Goal: Check status: Check status

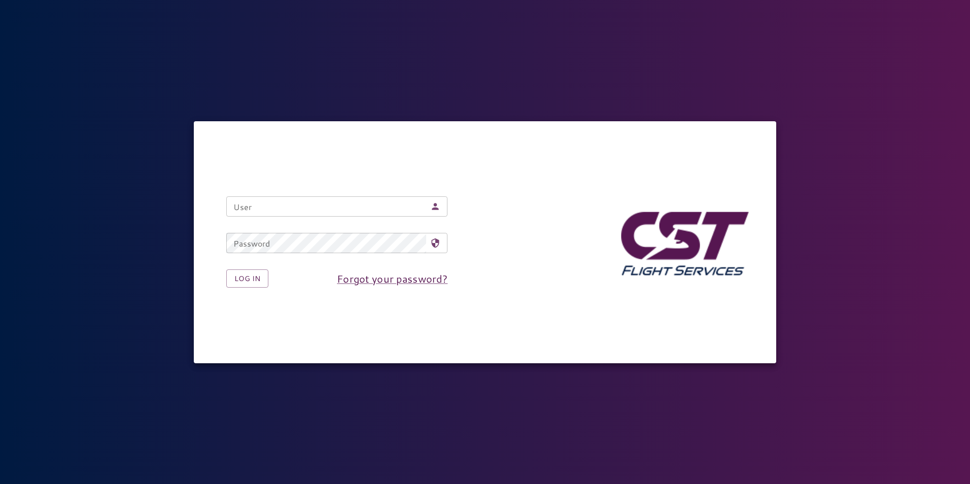
click at [360, 204] on input "User" at bounding box center [326, 206] width 200 height 20
type input "**********"
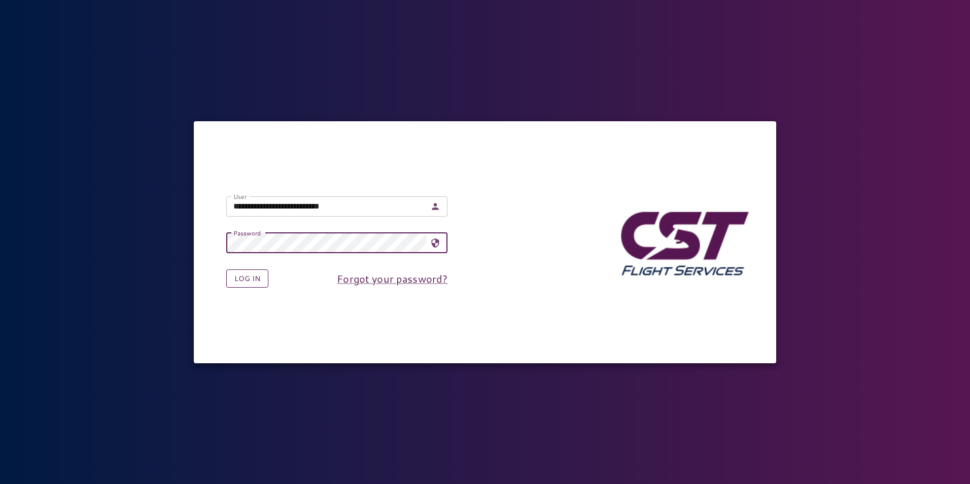
click at [248, 274] on button "Log in" at bounding box center [247, 278] width 42 height 19
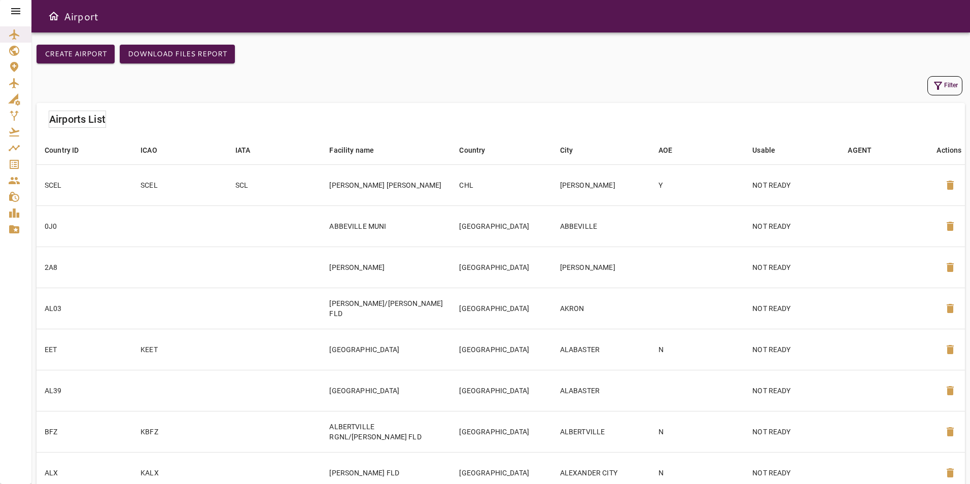
click at [19, 6] on icon at bounding box center [16, 11] width 12 height 12
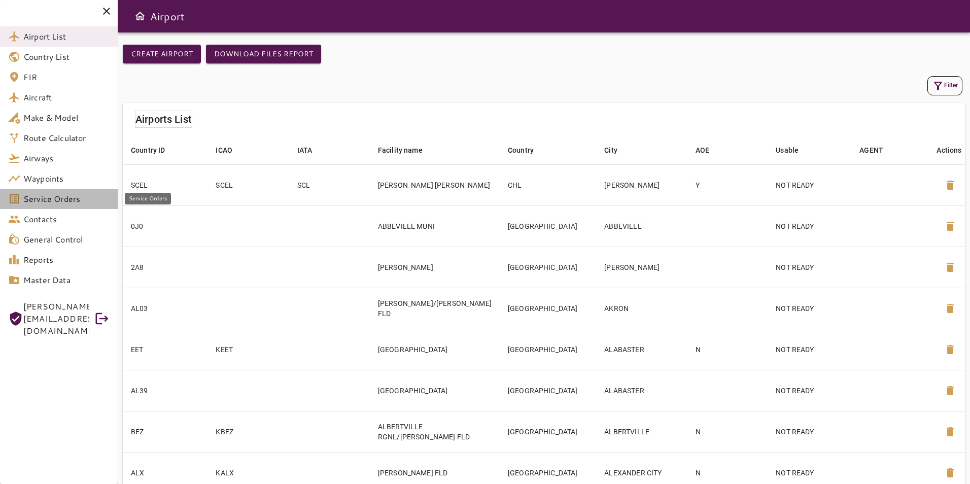
click at [51, 204] on span "Service Orders" at bounding box center [66, 199] width 86 height 12
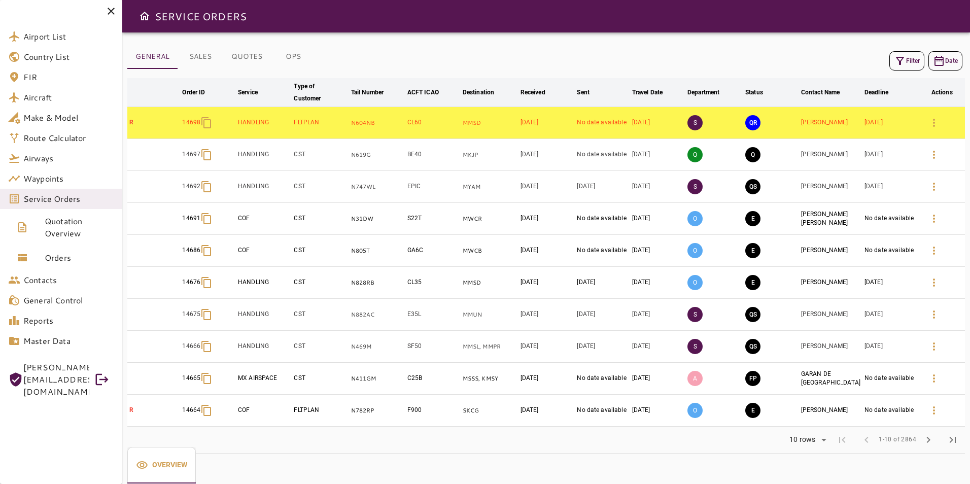
click at [906, 58] on button "Filter" at bounding box center [907, 60] width 35 height 19
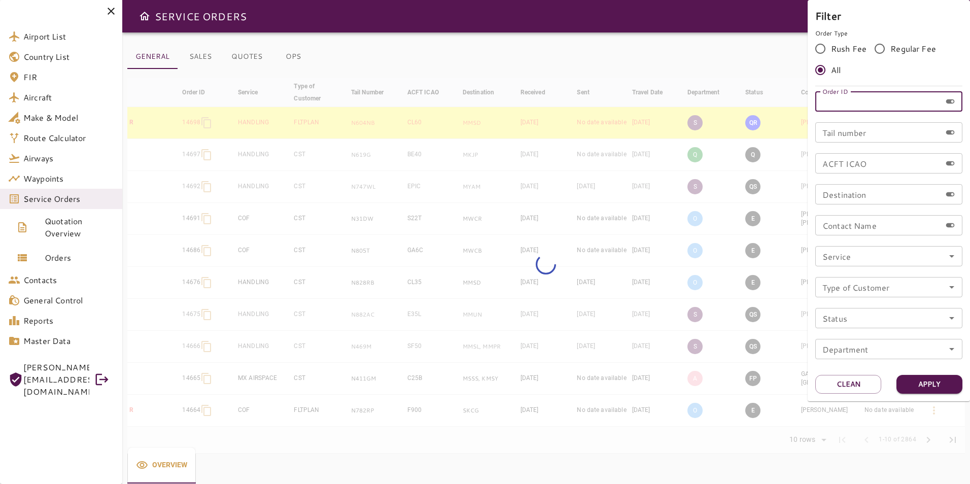
click at [890, 96] on input "Order ID" at bounding box center [878, 101] width 126 height 20
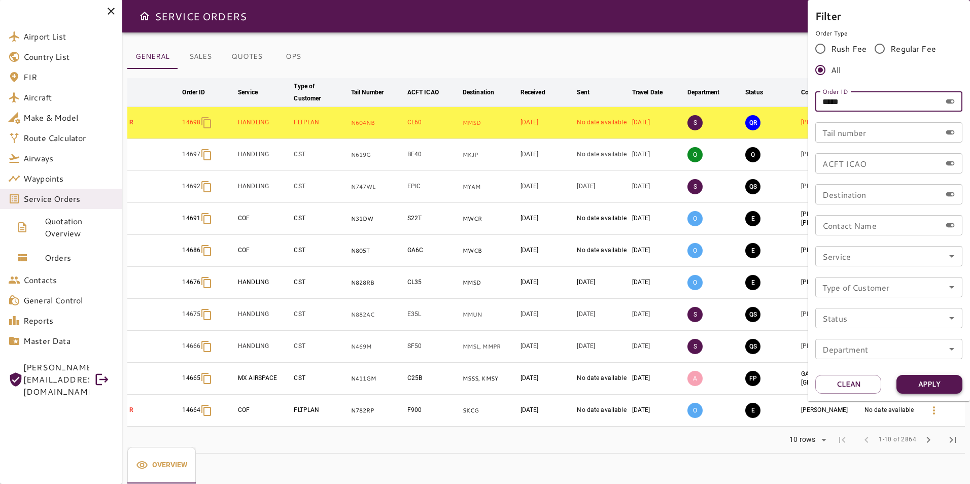
type input "*****"
click at [942, 379] on button "Apply" at bounding box center [930, 384] width 66 height 19
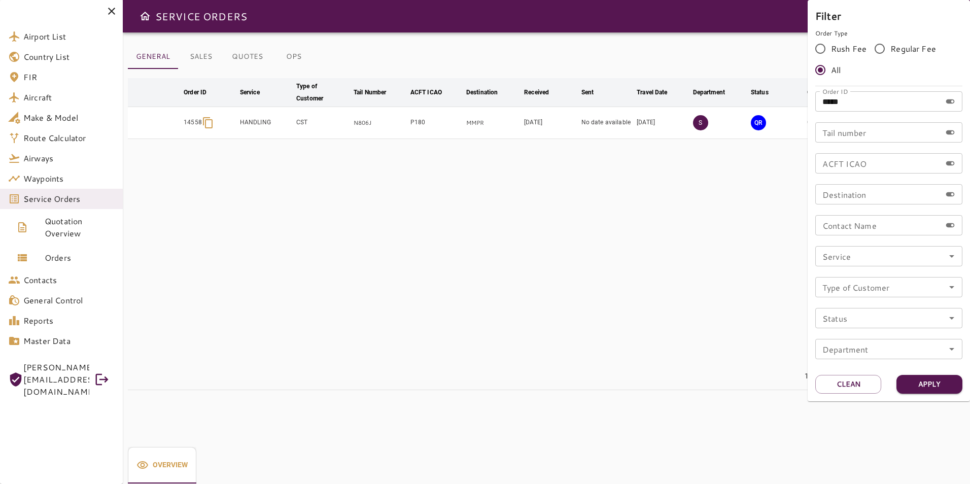
click at [604, 193] on div at bounding box center [485, 242] width 970 height 484
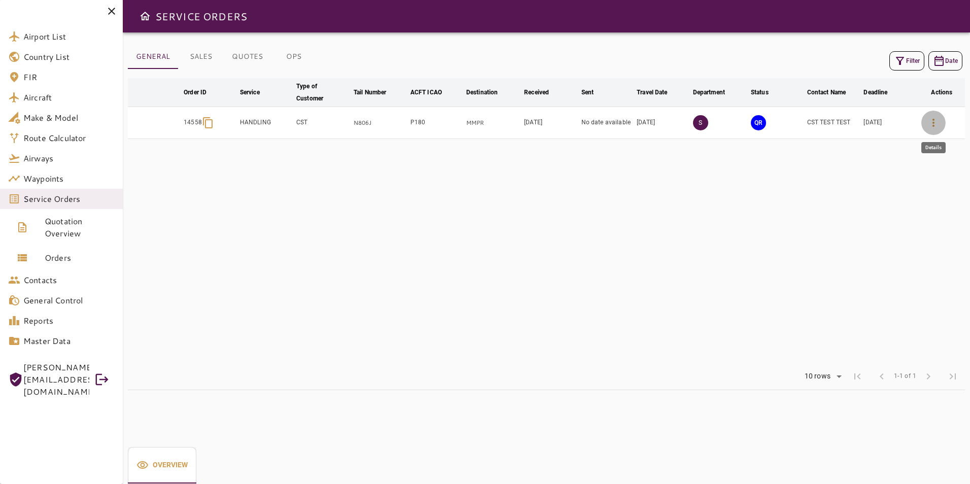
click at [941, 119] on button "button" at bounding box center [934, 123] width 24 height 24
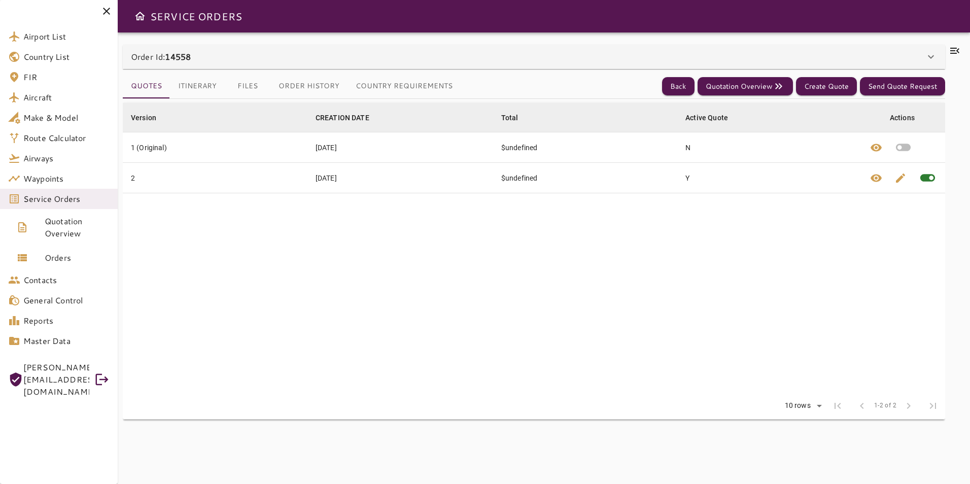
click at [194, 85] on button "Itinerary" at bounding box center [197, 86] width 55 height 24
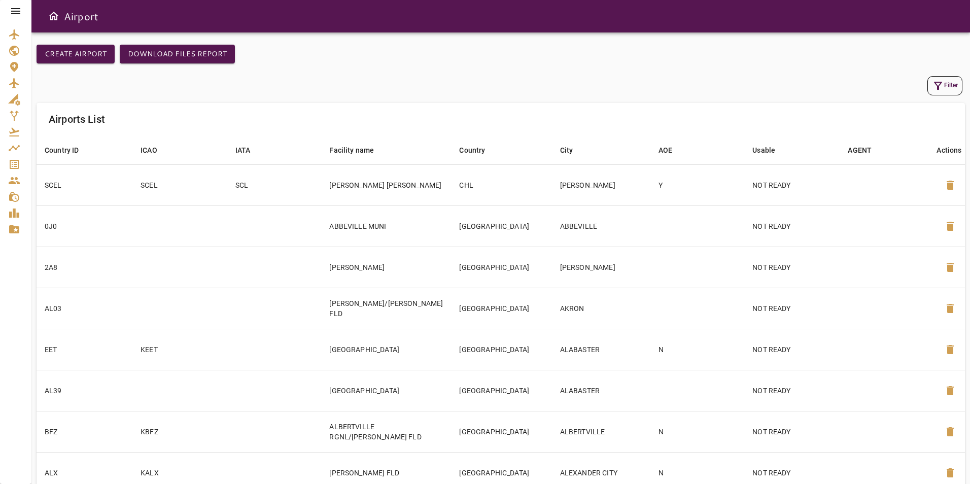
click at [19, 14] on icon at bounding box center [15, 11] width 9 height 6
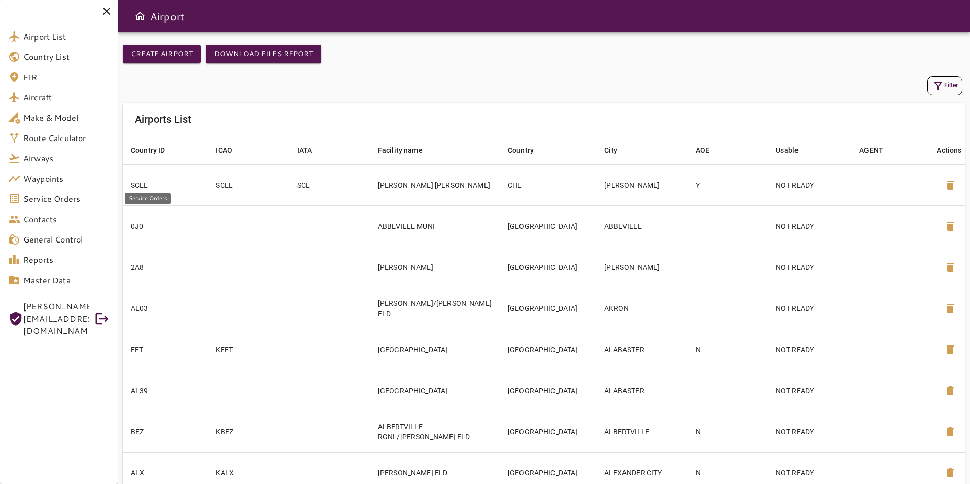
click at [58, 208] on link "Service Orders" at bounding box center [59, 199] width 118 height 20
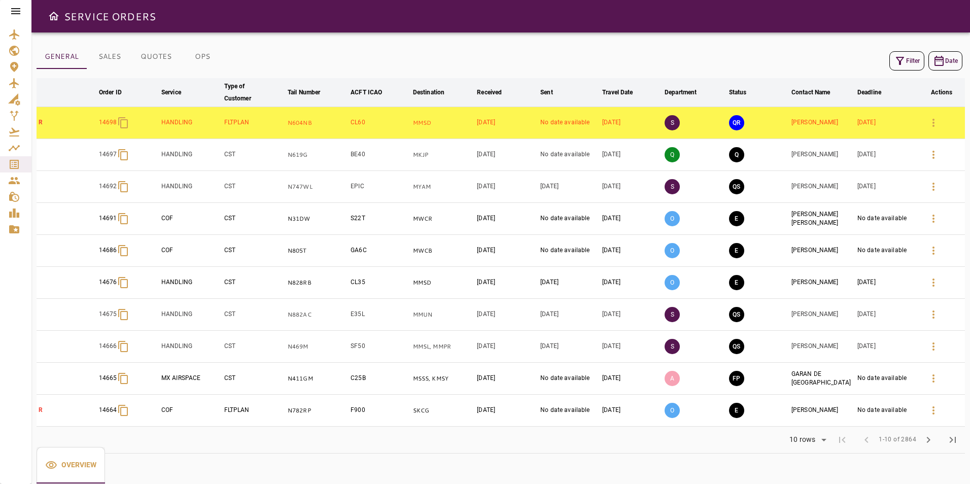
click at [895, 61] on icon "button" at bounding box center [900, 61] width 12 height 12
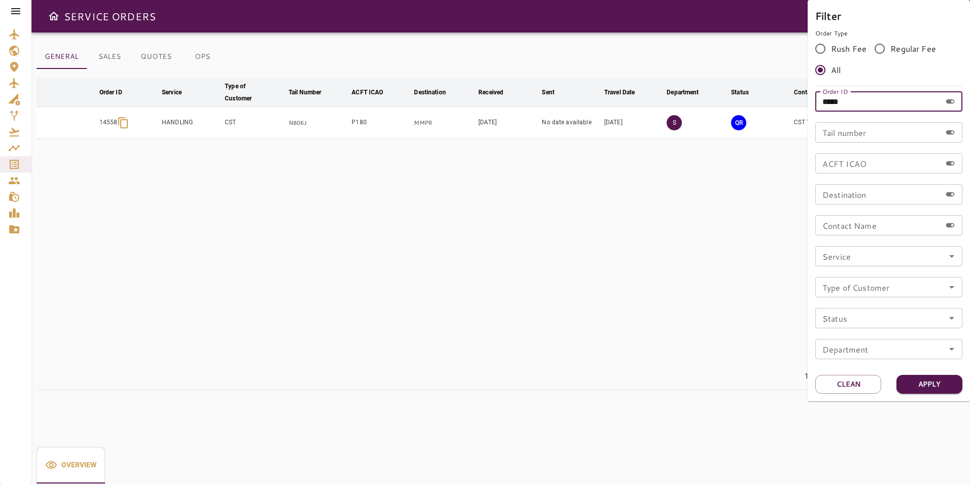
click at [853, 100] on input "*****" at bounding box center [878, 101] width 126 height 20
type input "*****"
drag, startPoint x: 939, startPoint y: 394, endPoint x: 945, endPoint y: 393, distance: 5.8
click at [941, 394] on div "Filter Order Type Rush Fee Regular Fee All Order ID ***** Order ID Tail number …" at bounding box center [889, 200] width 162 height 401
click at [945, 392] on button "Apply" at bounding box center [930, 384] width 66 height 19
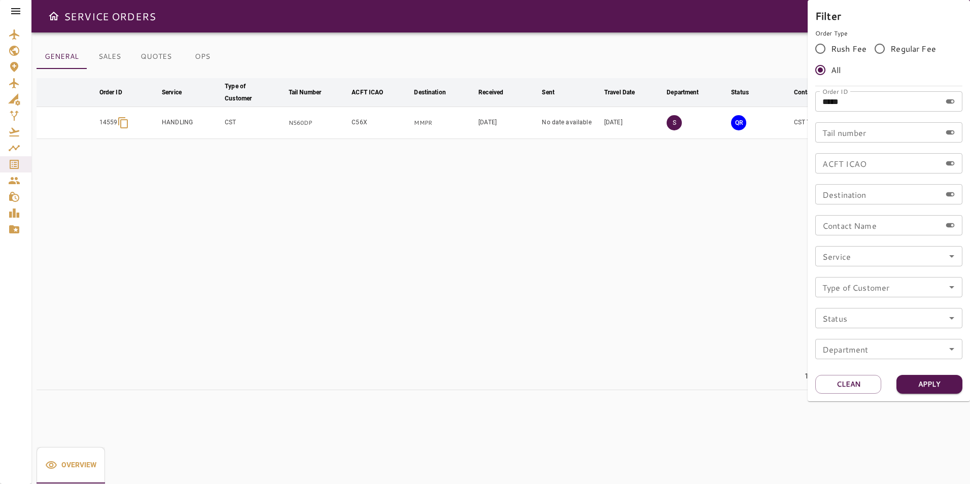
click at [680, 247] on div at bounding box center [485, 242] width 970 height 484
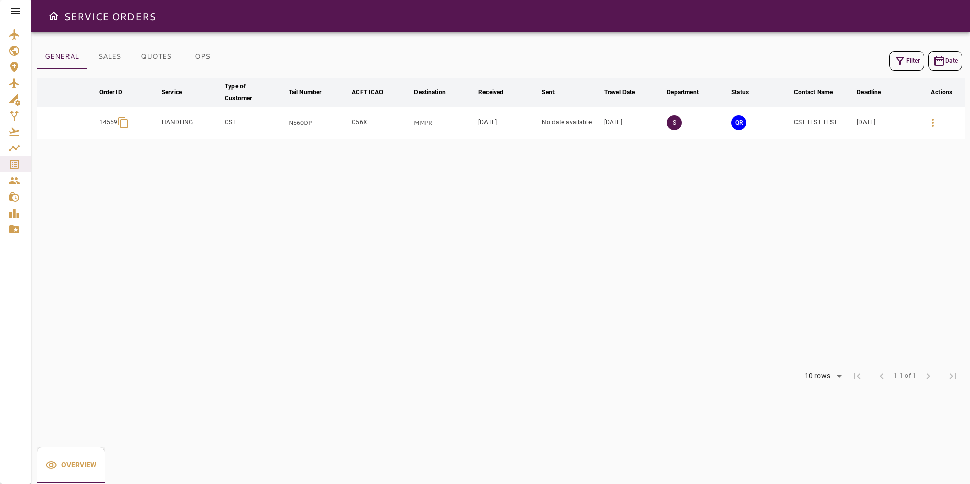
click at [931, 128] on icon "button" at bounding box center [933, 123] width 12 height 12
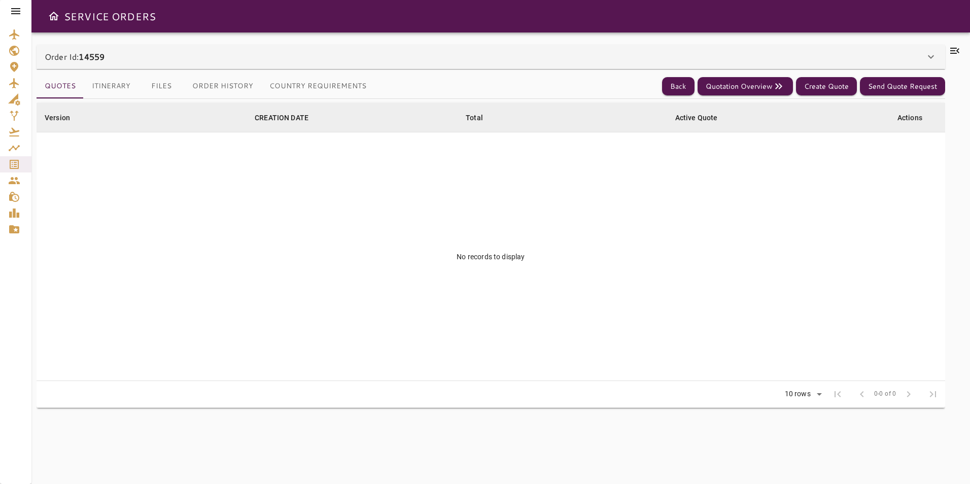
click at [303, 89] on button "Country Requirements" at bounding box center [317, 86] width 113 height 24
click at [328, 80] on button "Country Requirements" at bounding box center [317, 86] width 113 height 24
click at [101, 63] on div "Order Id: 14559" at bounding box center [491, 57] width 909 height 24
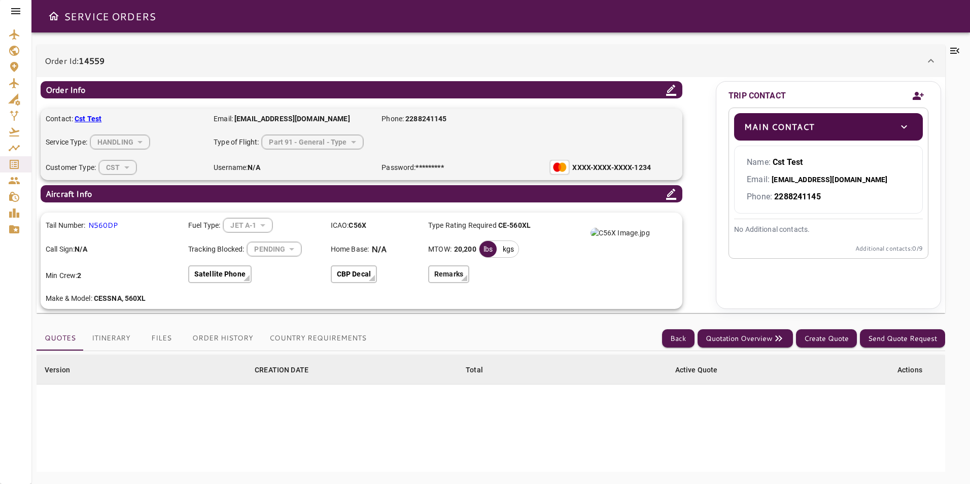
click at [123, 336] on button "Itinerary" at bounding box center [111, 338] width 55 height 24
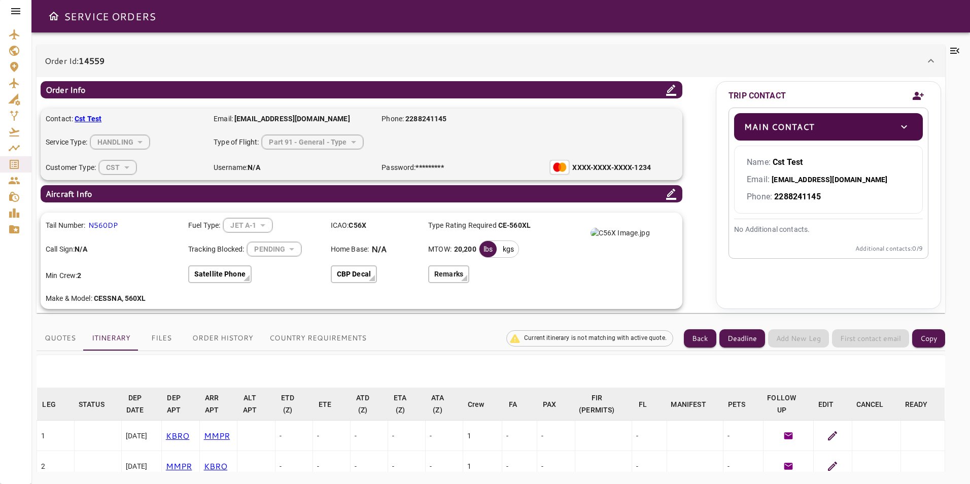
click at [827, 437] on icon at bounding box center [833, 436] width 12 height 12
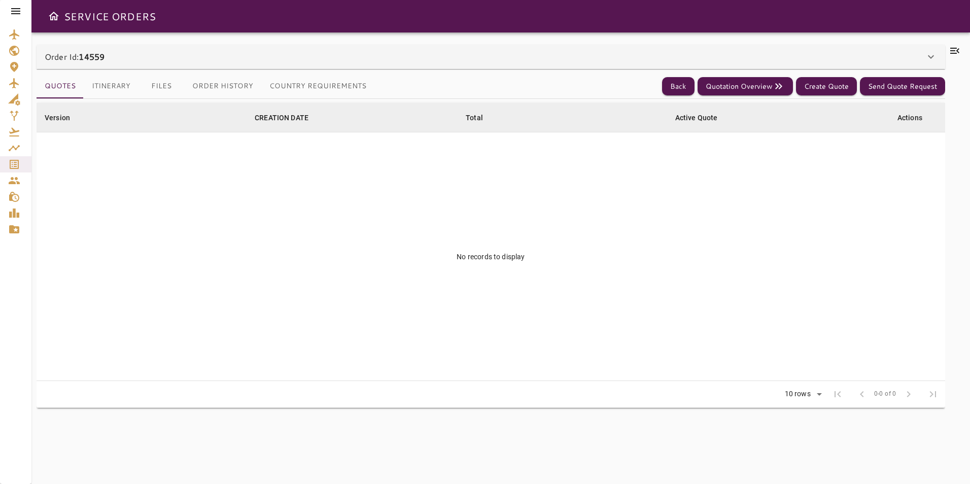
click at [104, 86] on button "Itinerary" at bounding box center [111, 86] width 55 height 24
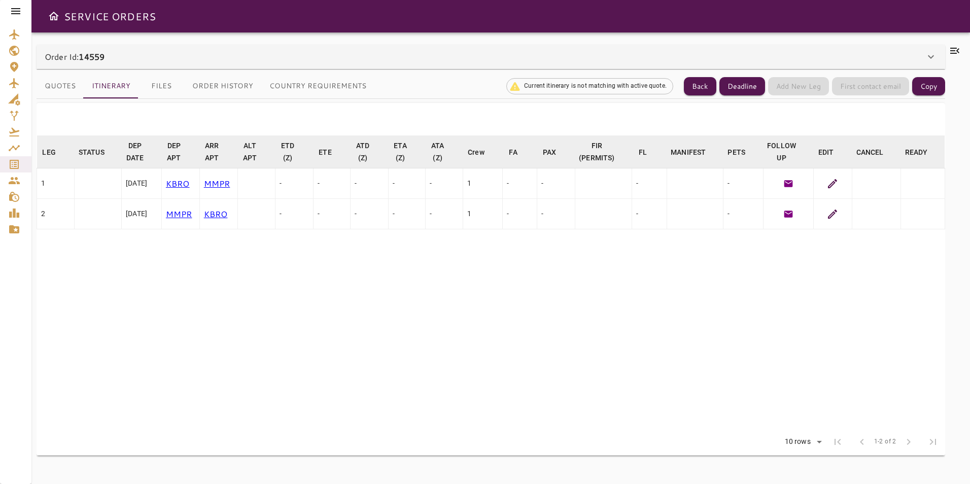
click at [837, 180] on icon at bounding box center [832, 183] width 9 height 9
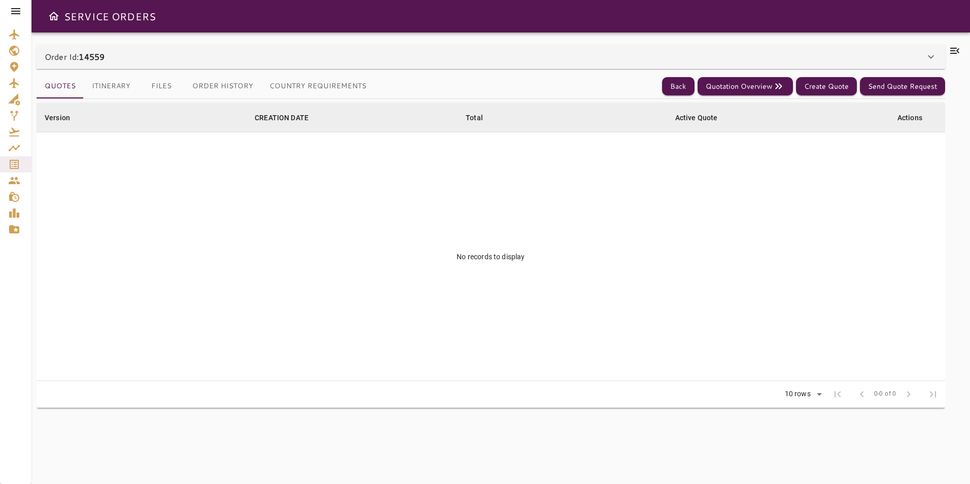
click at [105, 83] on button "Itinerary" at bounding box center [111, 86] width 55 height 24
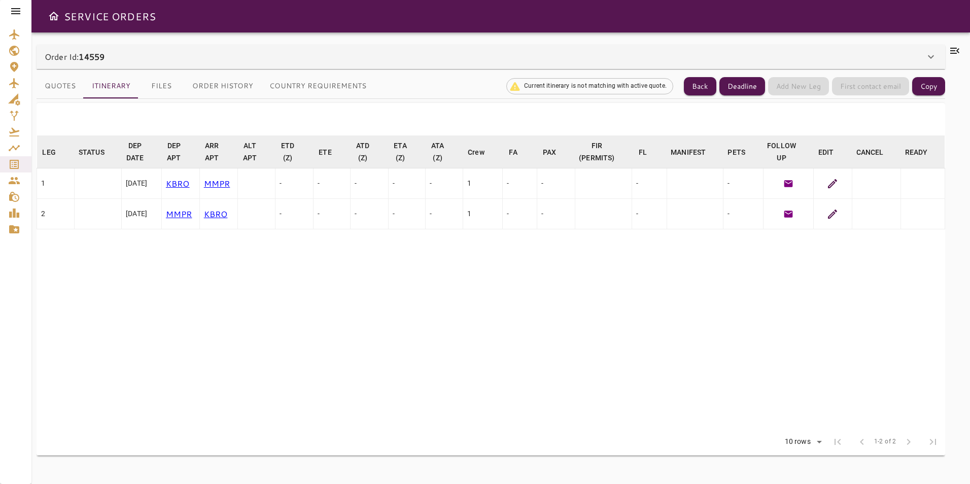
click at [829, 217] on icon at bounding box center [833, 214] width 12 height 12
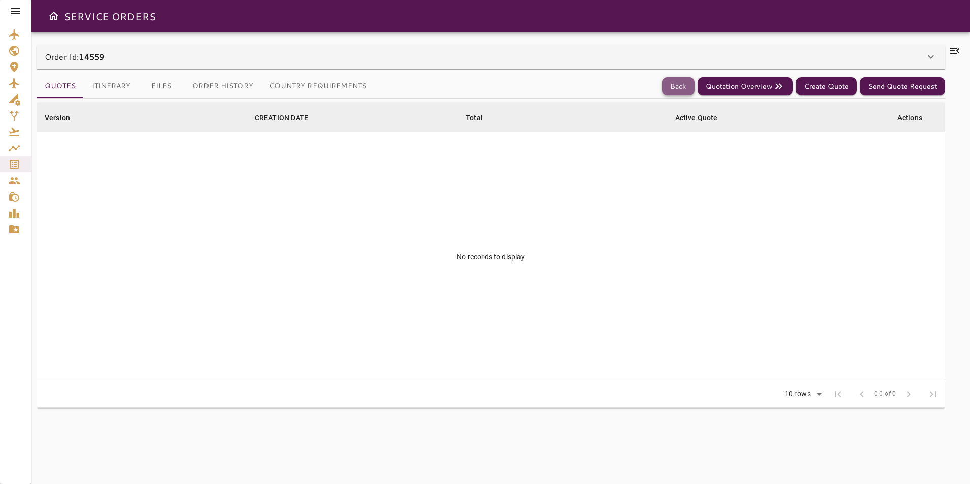
click at [674, 93] on button "Back" at bounding box center [678, 86] width 32 height 19
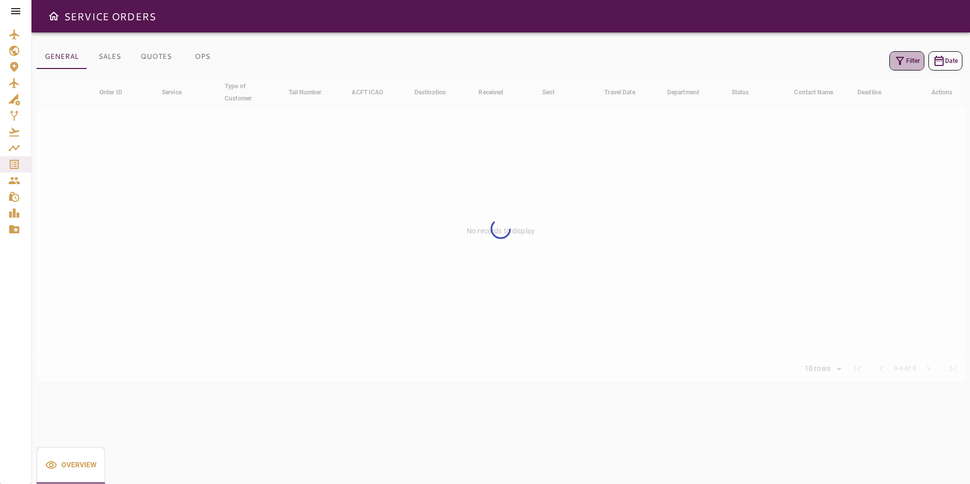
click at [904, 63] on icon "button" at bounding box center [900, 61] width 12 height 12
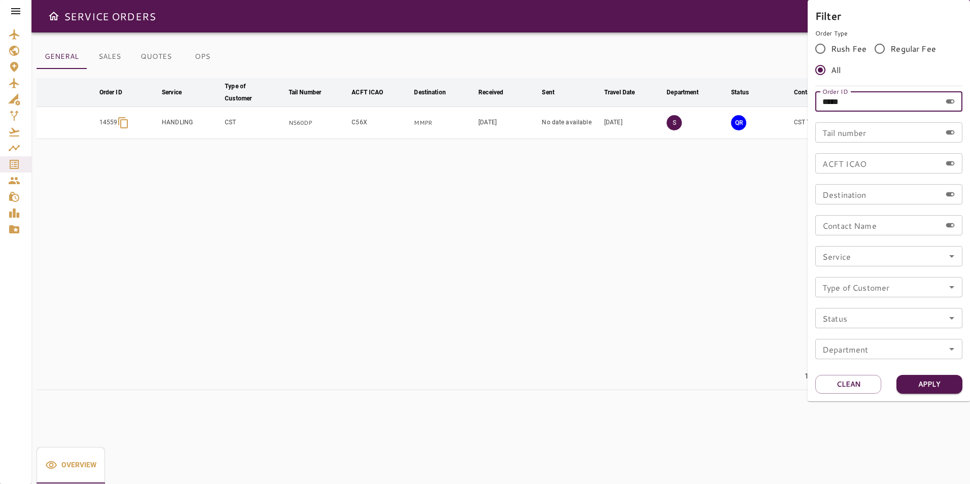
click at [862, 97] on input "*****" at bounding box center [878, 101] width 126 height 20
type input "*****"
click at [932, 389] on button "Apply" at bounding box center [930, 384] width 66 height 19
click at [932, 384] on button "Apply" at bounding box center [930, 384] width 66 height 19
drag, startPoint x: 703, startPoint y: 272, endPoint x: 740, endPoint y: 249, distance: 43.8
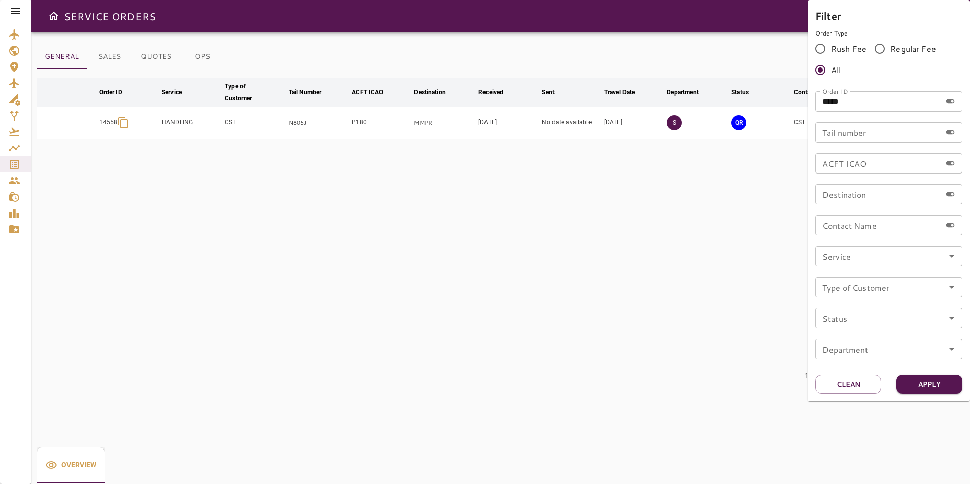
click at [705, 272] on div at bounding box center [485, 242] width 970 height 484
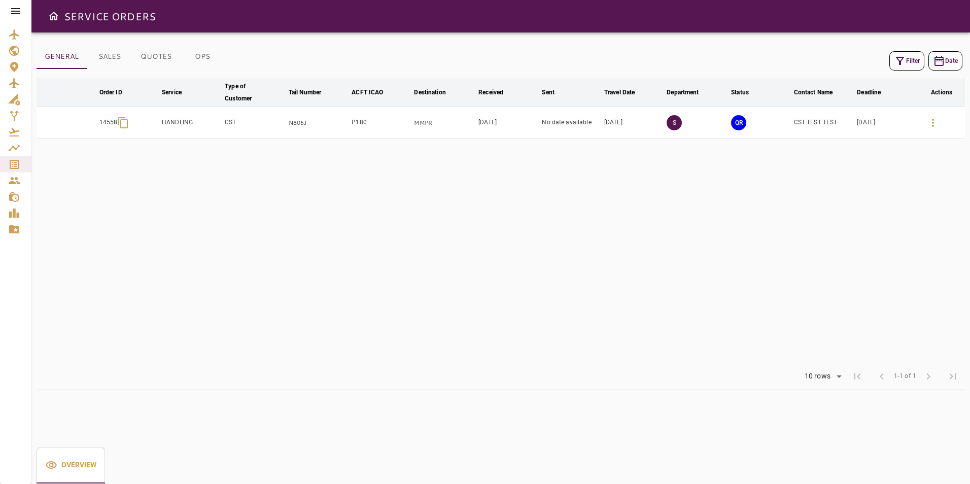
click at [933, 122] on icon "button" at bounding box center [933, 123] width 2 height 8
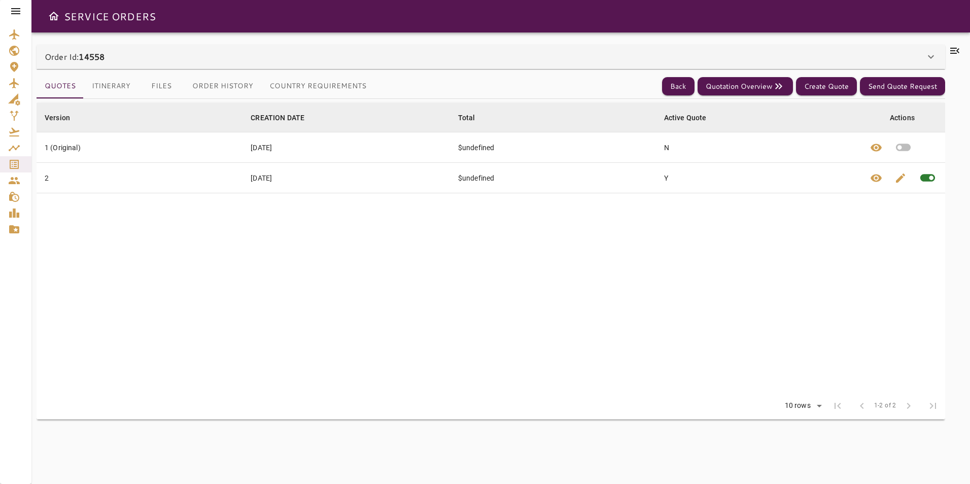
click at [99, 91] on button "Itinerary" at bounding box center [111, 86] width 55 height 24
